Goal: Task Accomplishment & Management: Manage account settings

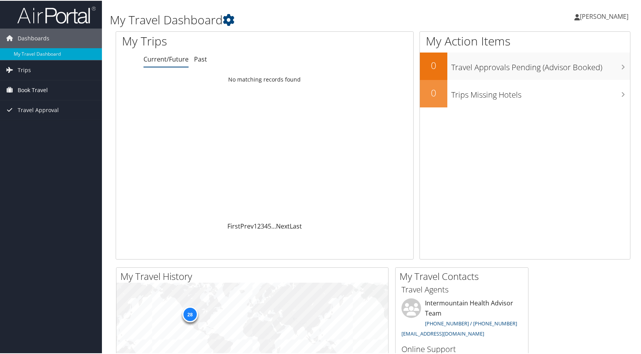
click at [27, 89] on span "Book Travel" at bounding box center [33, 90] width 30 height 20
click at [38, 87] on span "Book Travel" at bounding box center [33, 90] width 30 height 20
click at [36, 71] on link "Trips" at bounding box center [51, 70] width 102 height 20
click at [37, 84] on link "Current/Future Trips" at bounding box center [51, 85] width 102 height 12
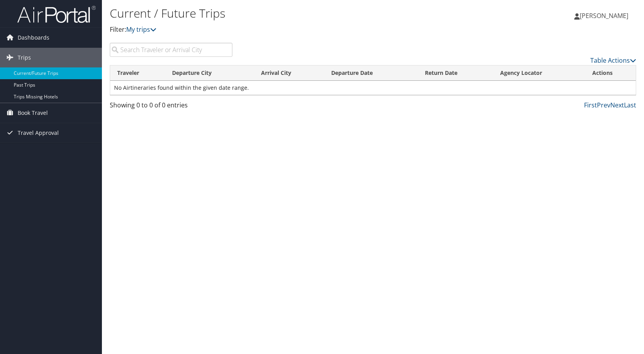
click at [167, 48] on input "search" at bounding box center [171, 50] width 123 height 14
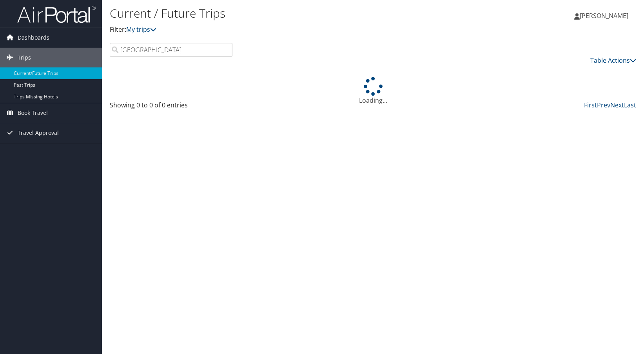
type input "salt lake city"
click at [42, 37] on span "Dashboards" at bounding box center [34, 38] width 32 height 20
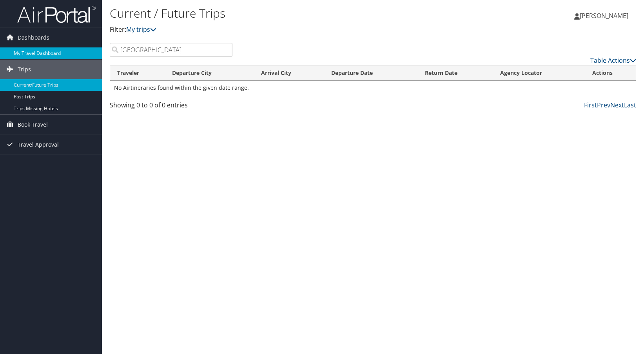
click at [33, 50] on link "My Travel Dashboard" at bounding box center [51, 53] width 102 height 12
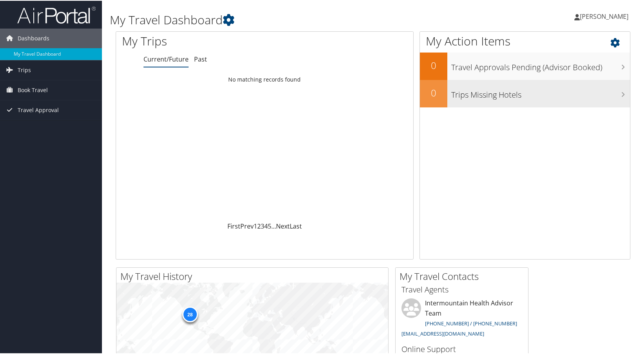
click at [618, 97] on h3 "Trips Missing Hotels" at bounding box center [540, 92] width 179 height 15
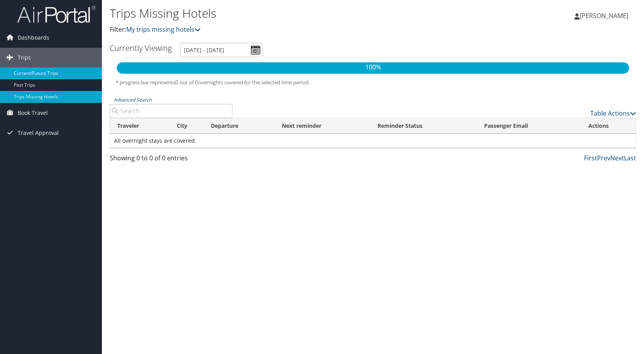
click at [44, 73] on link "Current/Future Trips" at bounding box center [51, 73] width 102 height 12
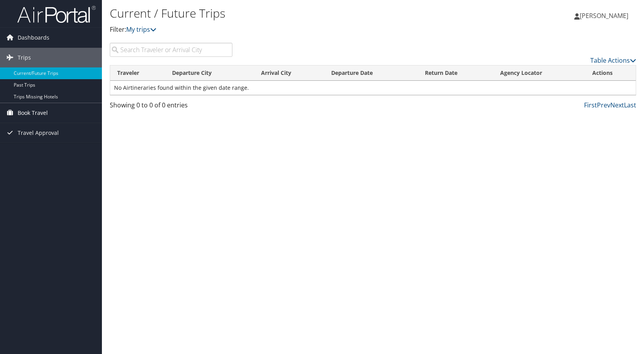
click at [10, 111] on icon at bounding box center [10, 113] width 12 height 12
click at [31, 149] on link "Book/Manage Online Trips" at bounding box center [51, 152] width 102 height 12
